Goal: Task Accomplishment & Management: Use online tool/utility

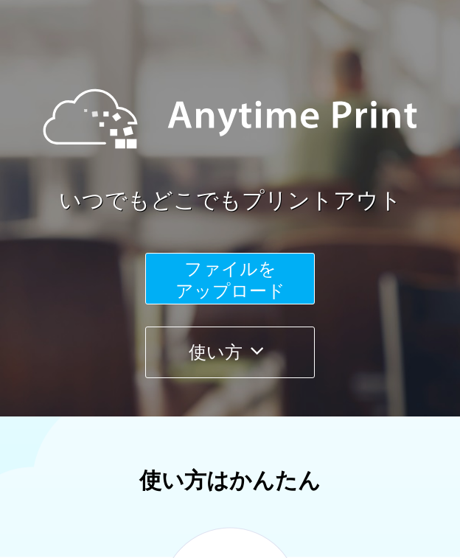
scroll to position [147, 0]
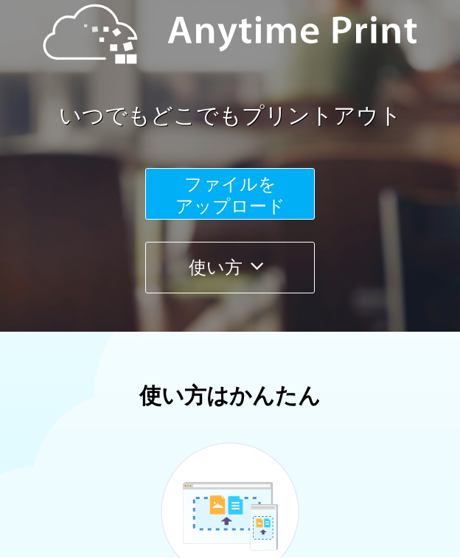
click at [219, 184] on span "ファイルを ​​アップロード" at bounding box center [230, 195] width 110 height 42
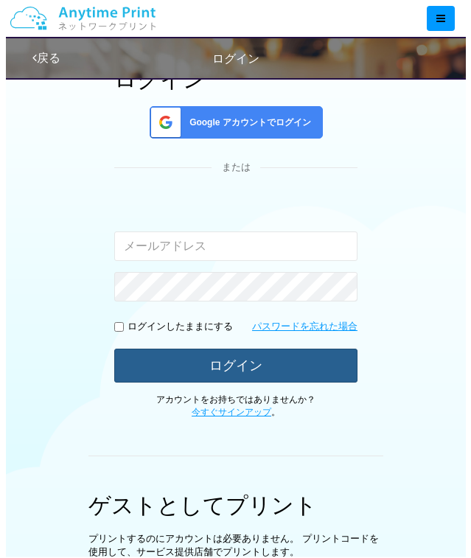
scroll to position [295, 0]
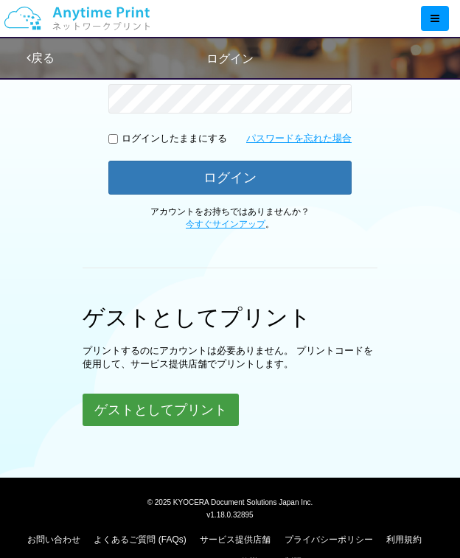
click at [185, 416] on button "ゲストとしてプリント" at bounding box center [161, 410] width 156 height 32
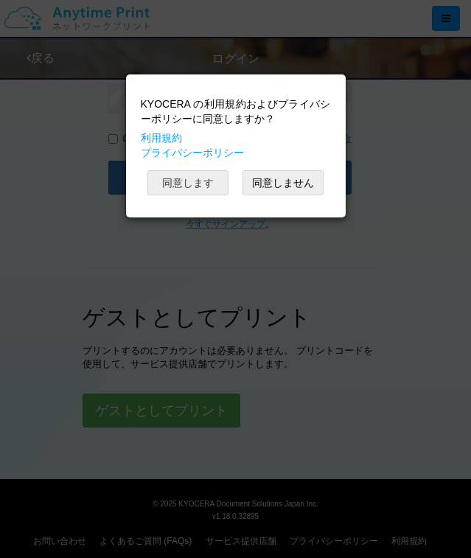
click at [197, 192] on button "同意します" at bounding box center [187, 182] width 81 height 25
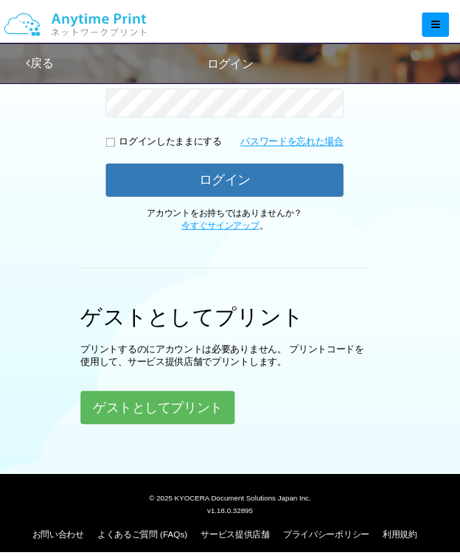
scroll to position [284, 0]
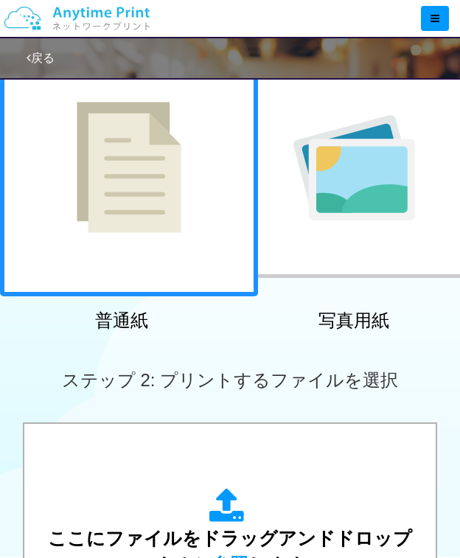
click at [383, 211] on img at bounding box center [354, 167] width 122 height 105
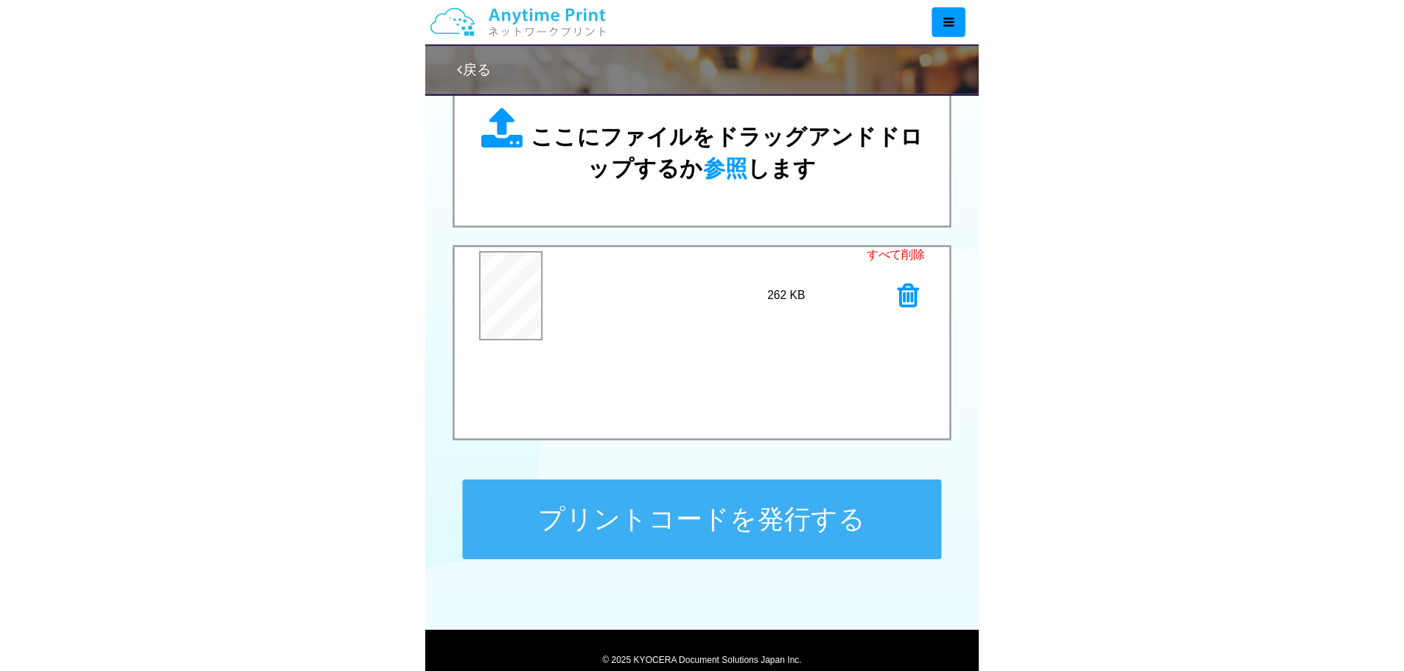
scroll to position [450, 0]
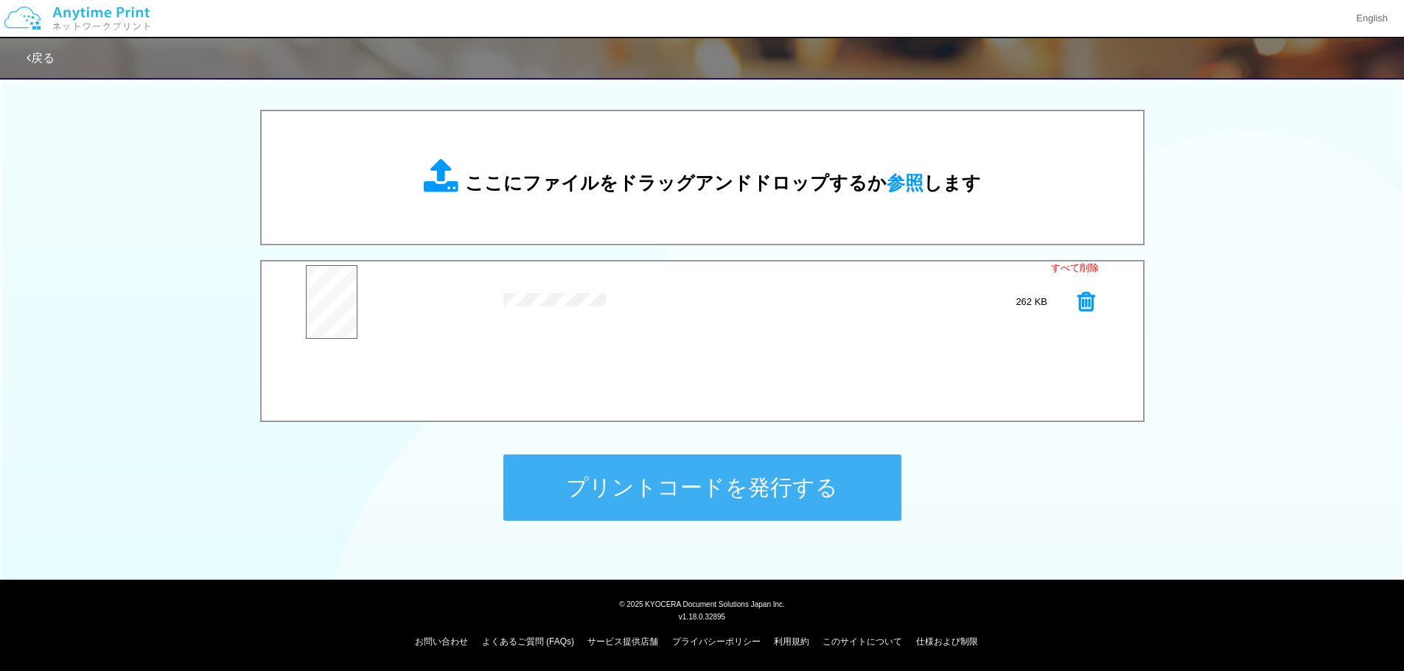
click at [459, 472] on button "プリントコードを発行する" at bounding box center [702, 488] width 398 height 66
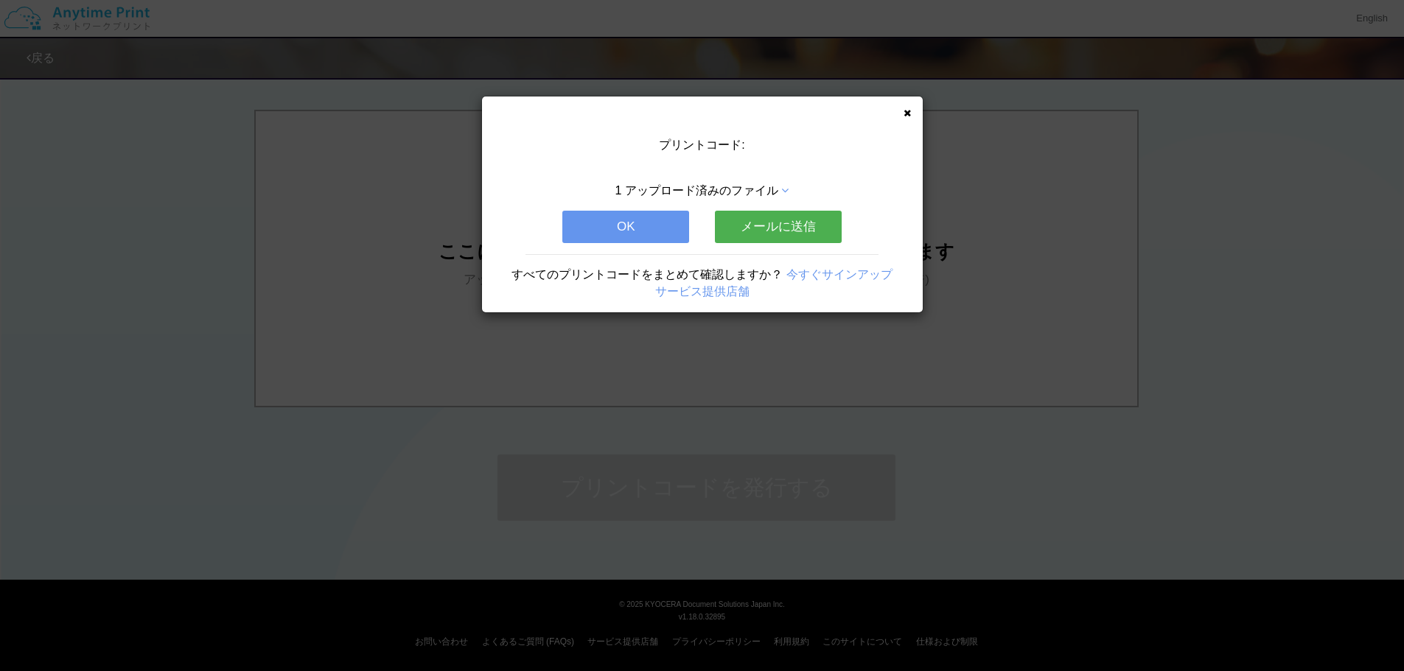
scroll to position [0, 0]
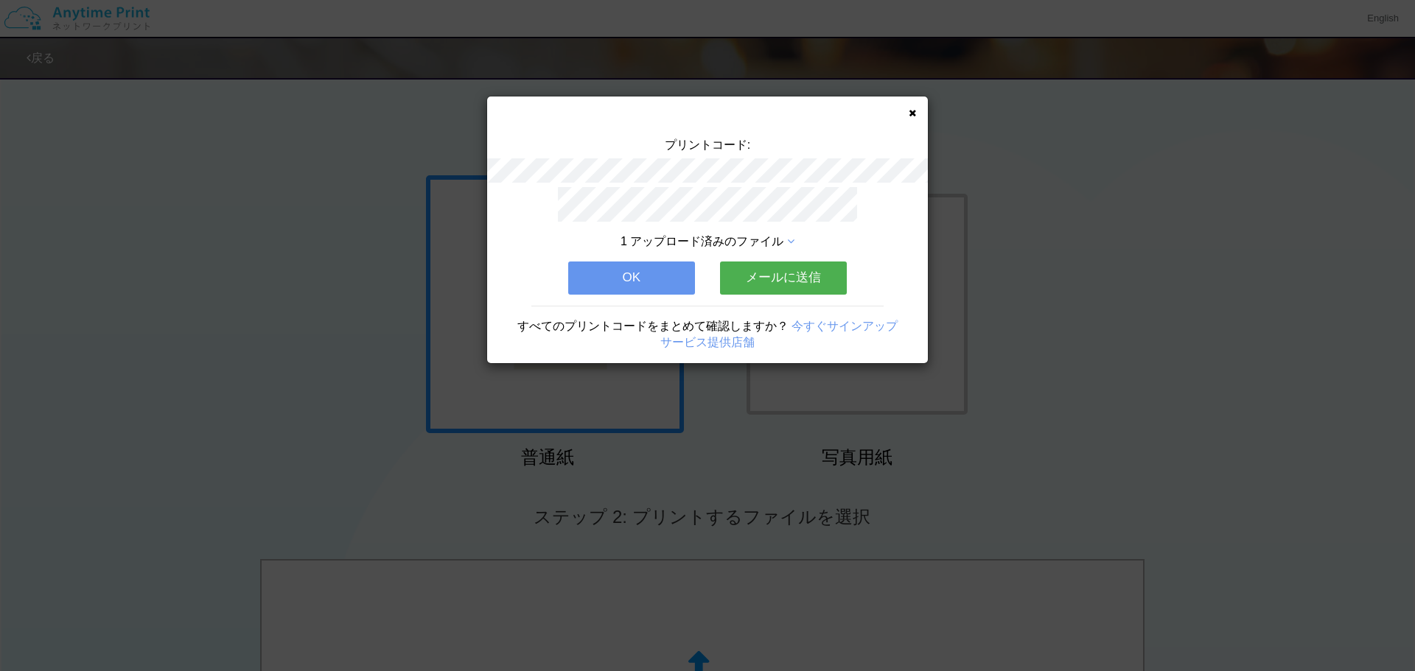
click at [459, 281] on button "メールに送信" at bounding box center [783, 278] width 127 height 32
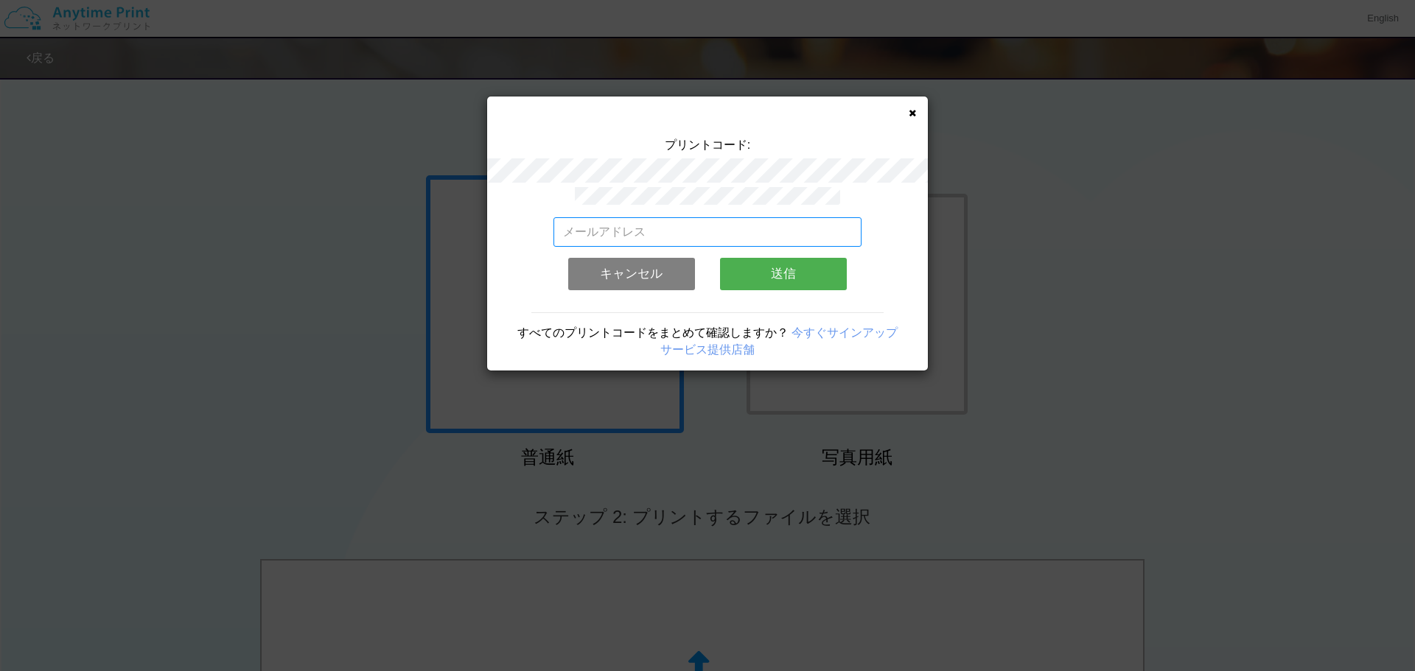
click at [459, 220] on input "email" at bounding box center [707, 231] width 309 height 29
type input "ｔ"
type input "[EMAIL_ADDRESS][DOMAIN_NAME]"
click at [459, 268] on button "送信" at bounding box center [783, 274] width 127 height 32
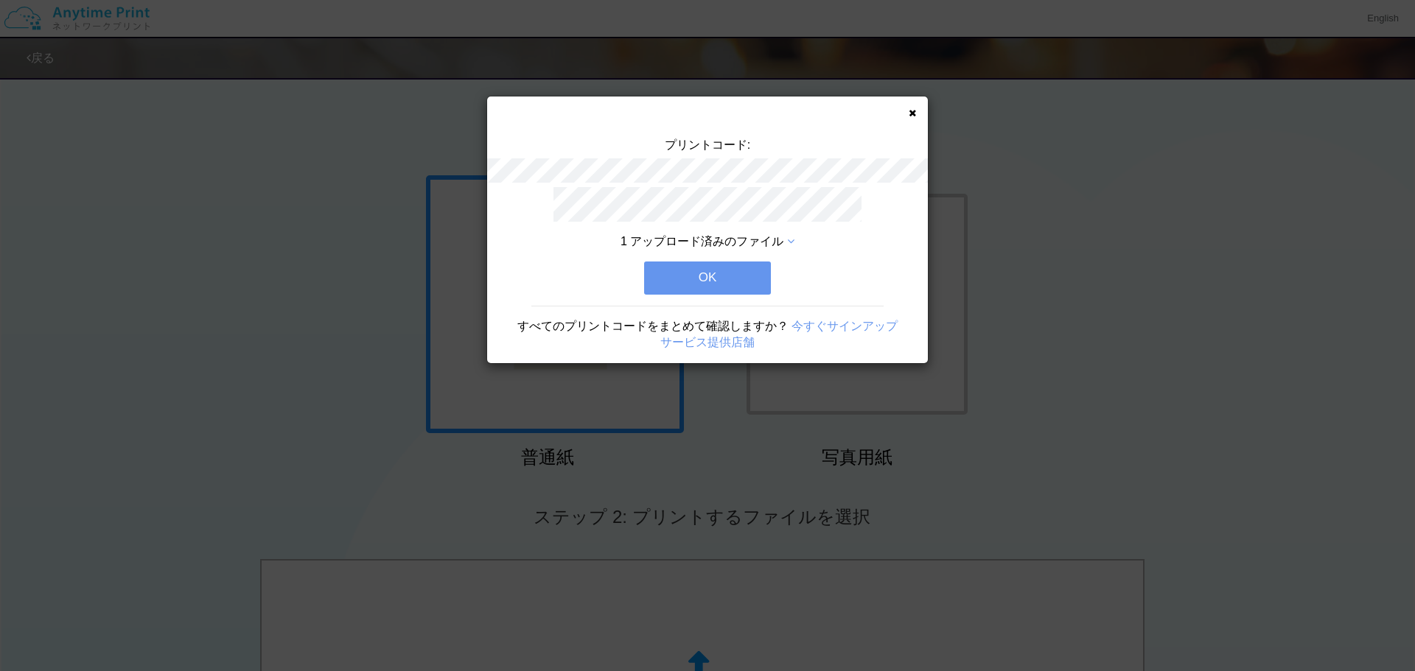
click at [459, 268] on button "OK" at bounding box center [707, 278] width 127 height 32
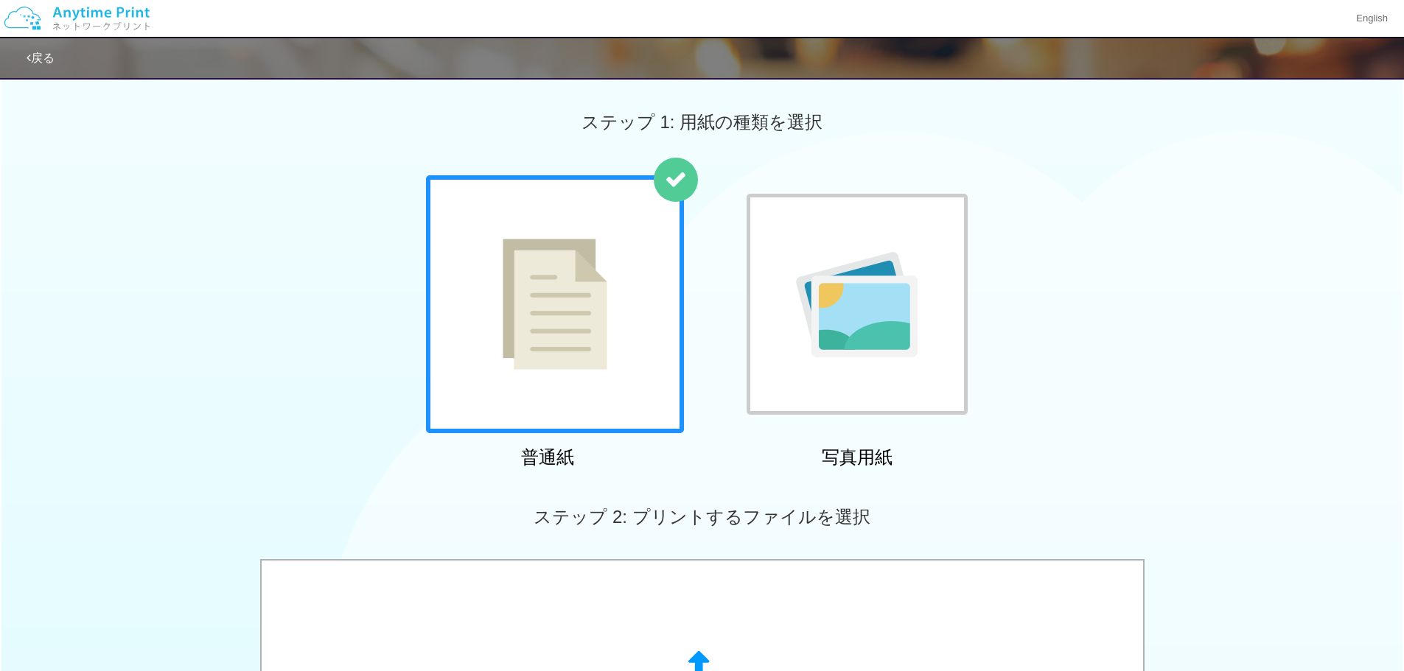
click at [459, 257] on div "普通紙 写真用紙" at bounding box center [702, 324] width 1404 height 299
